Goal: Task Accomplishment & Management: Use online tool/utility

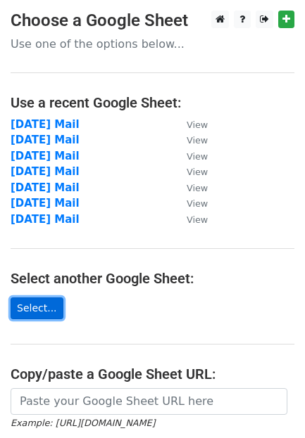
click at [27, 301] on link "Select..." at bounding box center [37, 309] width 53 height 22
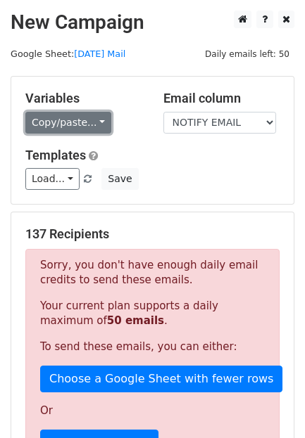
click at [65, 113] on link "Copy/paste..." at bounding box center [68, 123] width 86 height 22
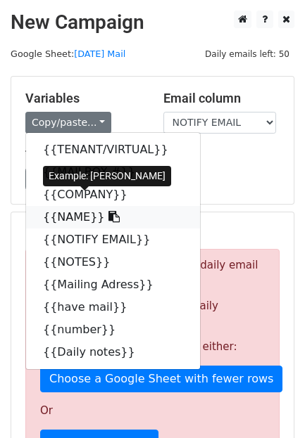
click at [52, 206] on link "{{NAME}}" at bounding box center [113, 217] width 174 height 23
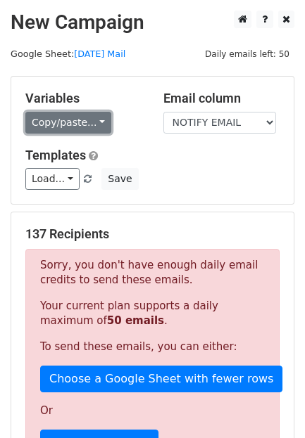
click at [52, 115] on link "Copy/paste..." at bounding box center [68, 123] width 86 height 22
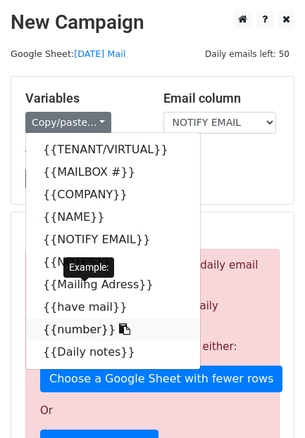
click at [56, 319] on link "{{number}}" at bounding box center [113, 330] width 174 height 23
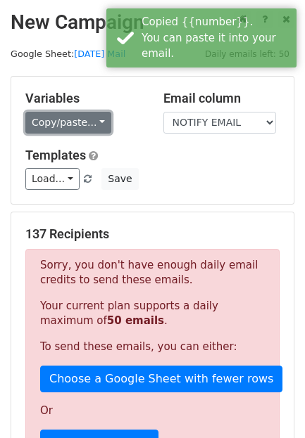
click at [77, 120] on link "Copy/paste..." at bounding box center [68, 123] width 86 height 22
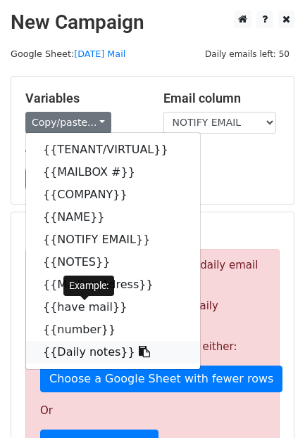
click at [49, 341] on link "{{Daily notes}}" at bounding box center [113, 352] width 174 height 23
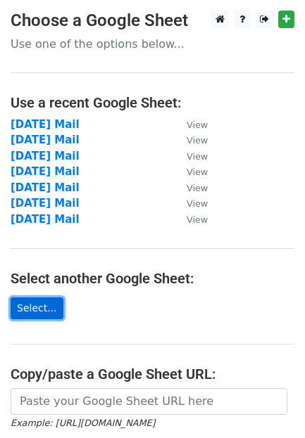
click at [38, 307] on link "Select..." at bounding box center [37, 309] width 53 height 22
click at [37, 307] on link "Select..." at bounding box center [37, 309] width 53 height 22
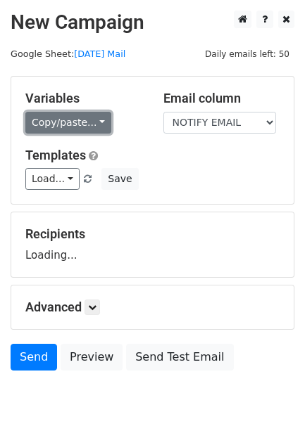
click at [55, 118] on link "Copy/paste..." at bounding box center [68, 123] width 86 height 22
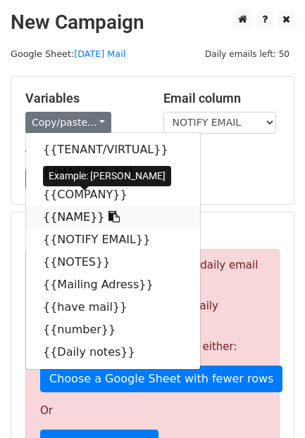
click at [53, 206] on link "{{NAME}}" at bounding box center [113, 217] width 174 height 23
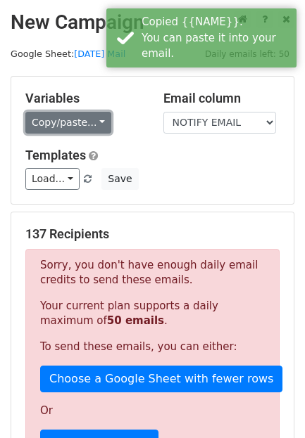
click at [53, 112] on link "Copy/paste..." at bounding box center [68, 123] width 86 height 22
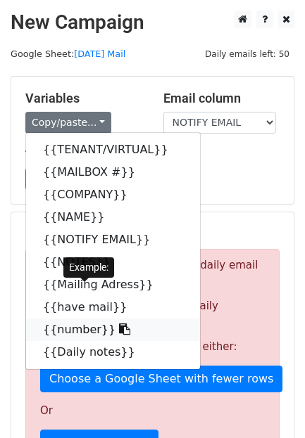
click at [65, 319] on link "{{number}}" at bounding box center [113, 330] width 174 height 23
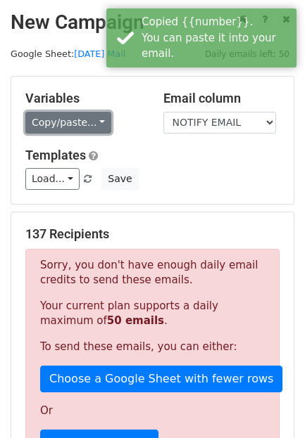
click at [64, 117] on link "Copy/paste..." at bounding box center [68, 123] width 86 height 22
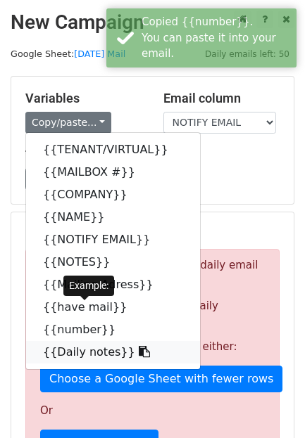
drag, startPoint x: 50, startPoint y: 304, endPoint x: 66, endPoint y: 275, distance: 33.1
click at [50, 341] on link "{{Daily notes}}" at bounding box center [113, 352] width 174 height 23
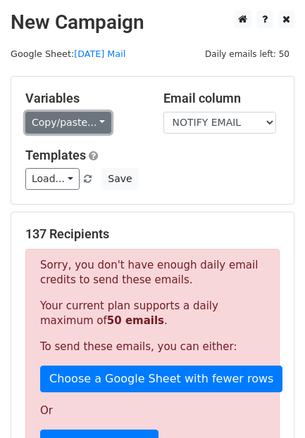
click at [68, 117] on link "Copy/paste..." at bounding box center [68, 123] width 86 height 22
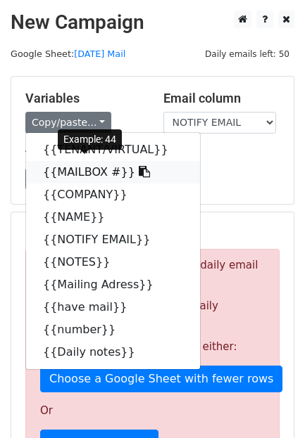
click at [68, 161] on link "{{MAILBOX #}}" at bounding box center [113, 172] width 174 height 23
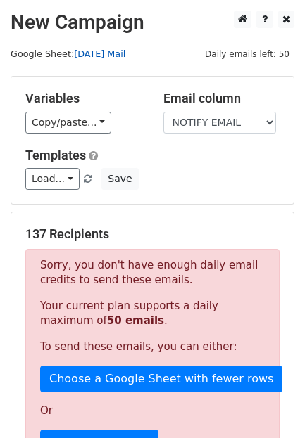
click at [110, 51] on link "Oct 15th Mail" at bounding box center [99, 54] width 51 height 11
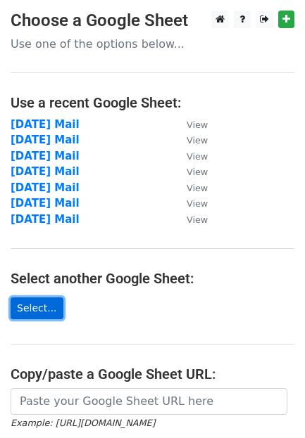
click at [23, 301] on link "Select..." at bounding box center [37, 309] width 53 height 22
click at [29, 305] on link "Select..." at bounding box center [37, 309] width 53 height 22
click at [32, 301] on link "Select..." at bounding box center [37, 309] width 53 height 22
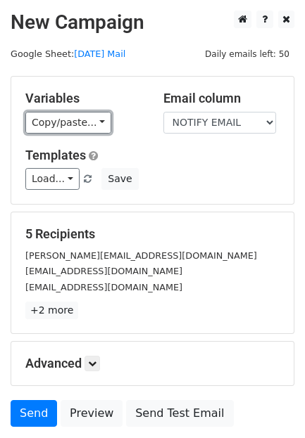
drag, startPoint x: 56, startPoint y: 116, endPoint x: 65, endPoint y: 165, distance: 49.4
click at [56, 116] on link "Copy/paste..." at bounding box center [68, 123] width 86 height 22
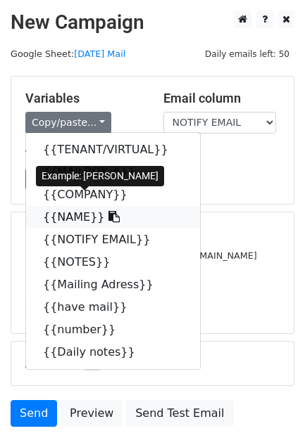
click at [52, 206] on link "{{NAME}}" at bounding box center [113, 217] width 174 height 23
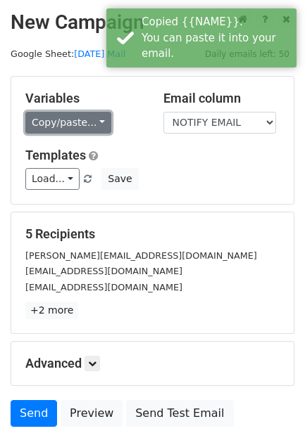
click at [56, 112] on link "Copy/paste..." at bounding box center [68, 123] width 86 height 22
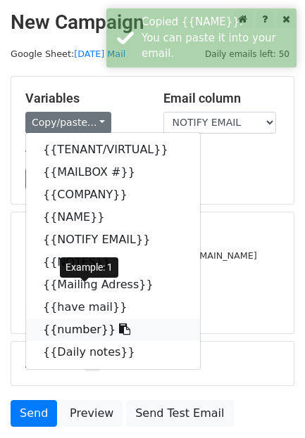
click at [52, 319] on link "{{number}}" at bounding box center [113, 330] width 174 height 23
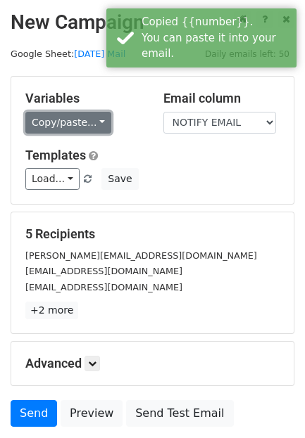
click at [72, 114] on link "Copy/paste..." at bounding box center [68, 123] width 86 height 22
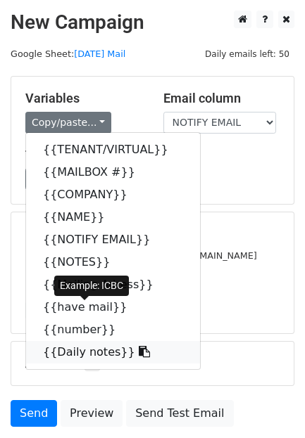
click at [43, 341] on link "{{Daily notes}}" at bounding box center [113, 352] width 174 height 23
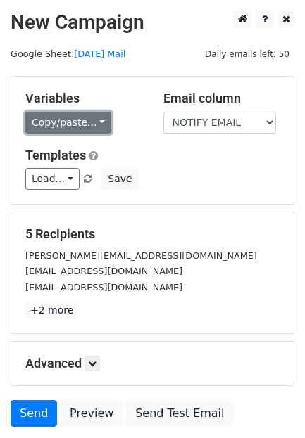
click at [56, 112] on link "Copy/paste..." at bounding box center [68, 123] width 86 height 22
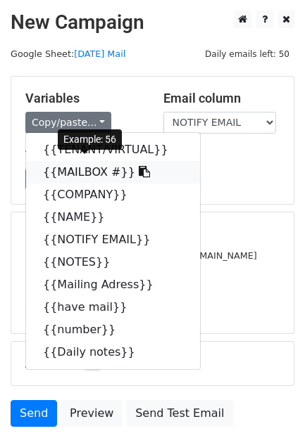
click at [55, 161] on link "{{MAILBOX #}}" at bounding box center [113, 172] width 174 height 23
